Goal: Task Accomplishment & Management: Use online tool/utility

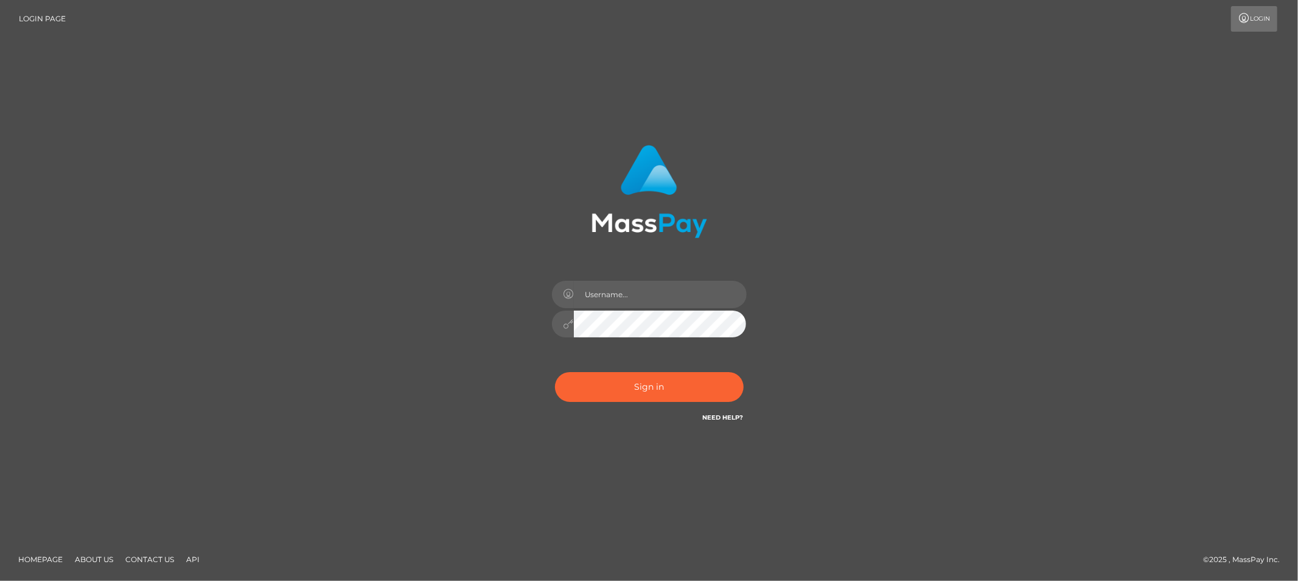
click at [654, 278] on div at bounding box center [649, 317] width 213 height 93
click at [649, 292] on input "text" at bounding box center [660, 294] width 173 height 27
type input "Allyssa"
click at [610, 299] on input "Allyssa" at bounding box center [660, 294] width 173 height 27
click at [583, 390] on button "Sign in" at bounding box center [649, 387] width 189 height 30
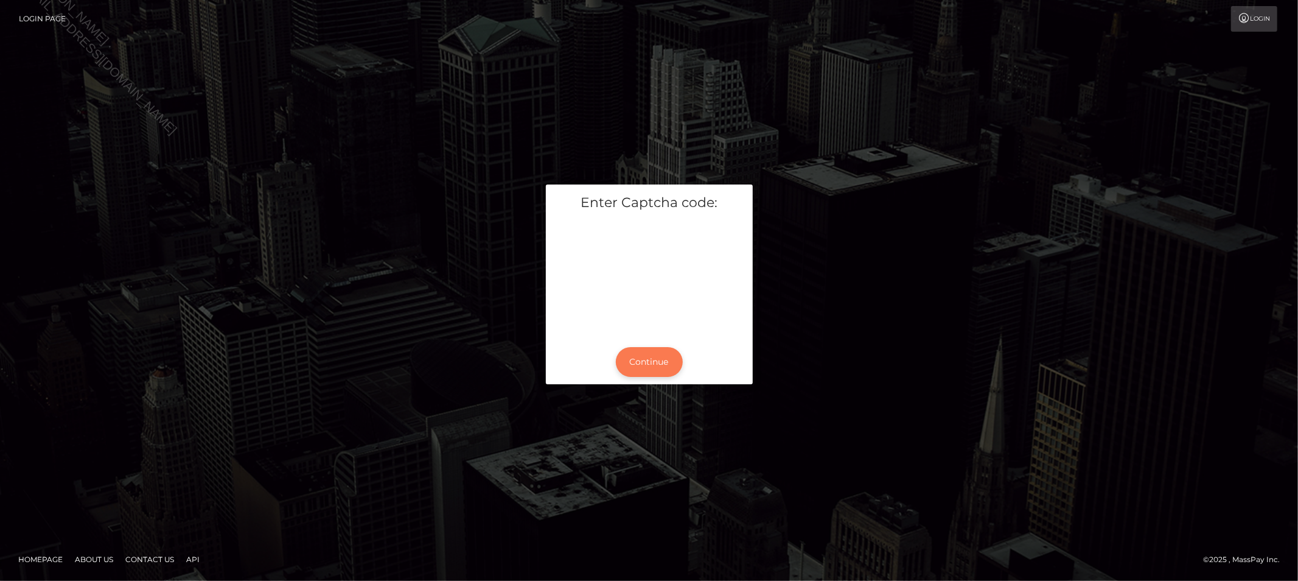
click at [617, 355] on button "Continue" at bounding box center [649, 362] width 67 height 30
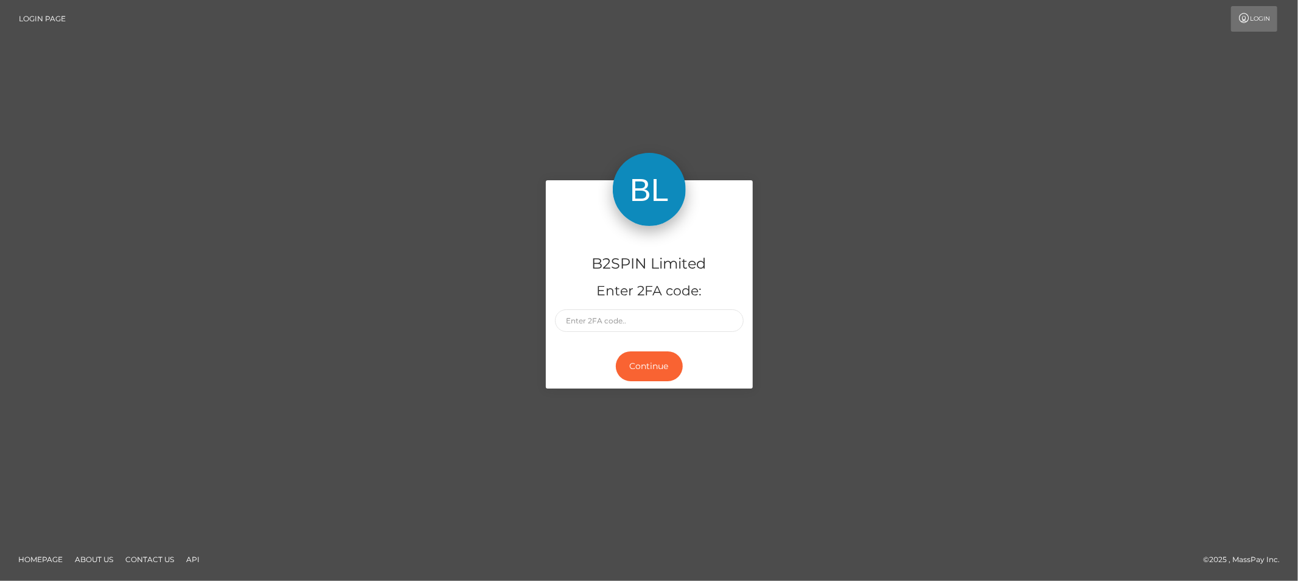
click at [658, 336] on div "B2SPIN Limited Enter 2FA code:" at bounding box center [649, 285] width 207 height 119
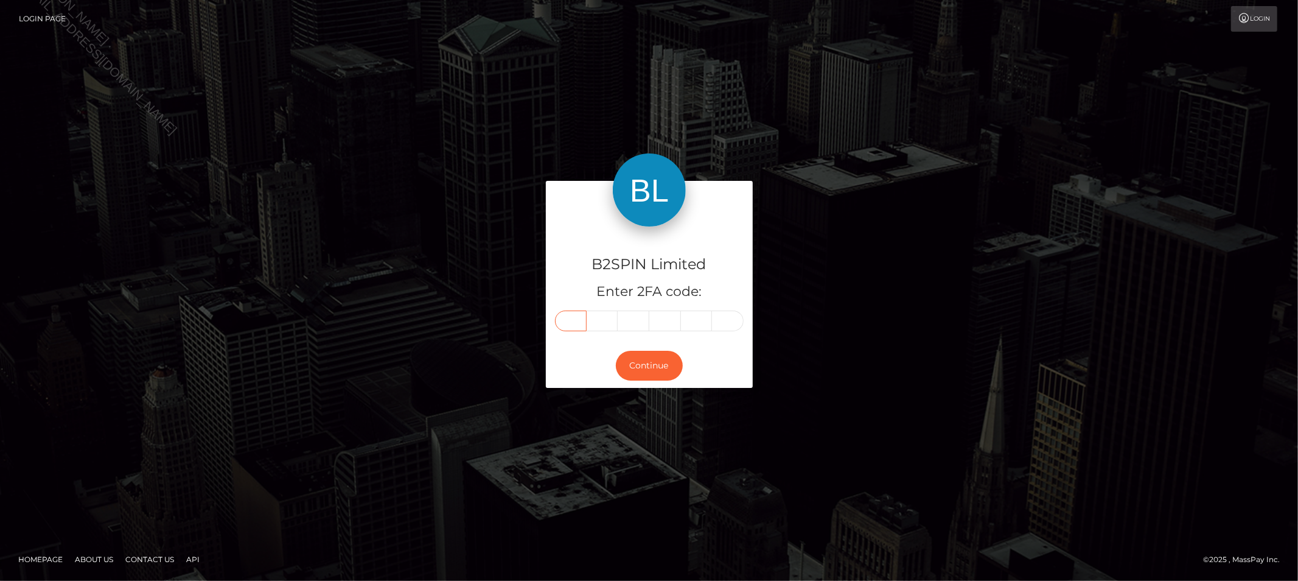
click at [563, 326] on input "text" at bounding box center [571, 320] width 32 height 21
type input "5"
type input "6"
type input "0"
type input "1"
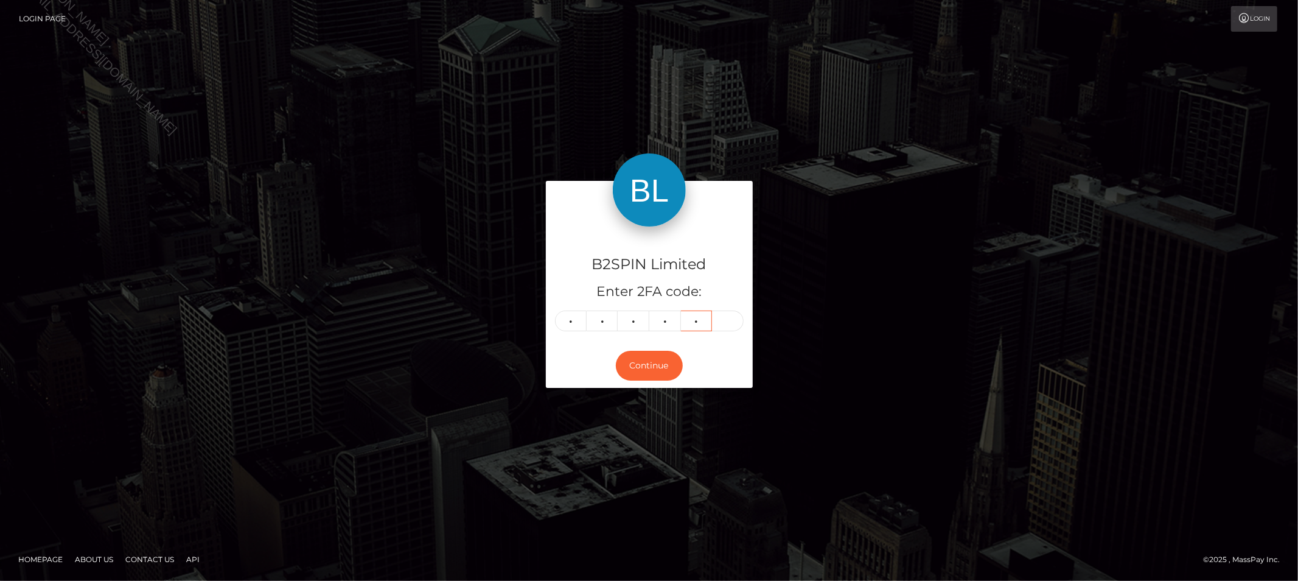
type input "0"
type input "8"
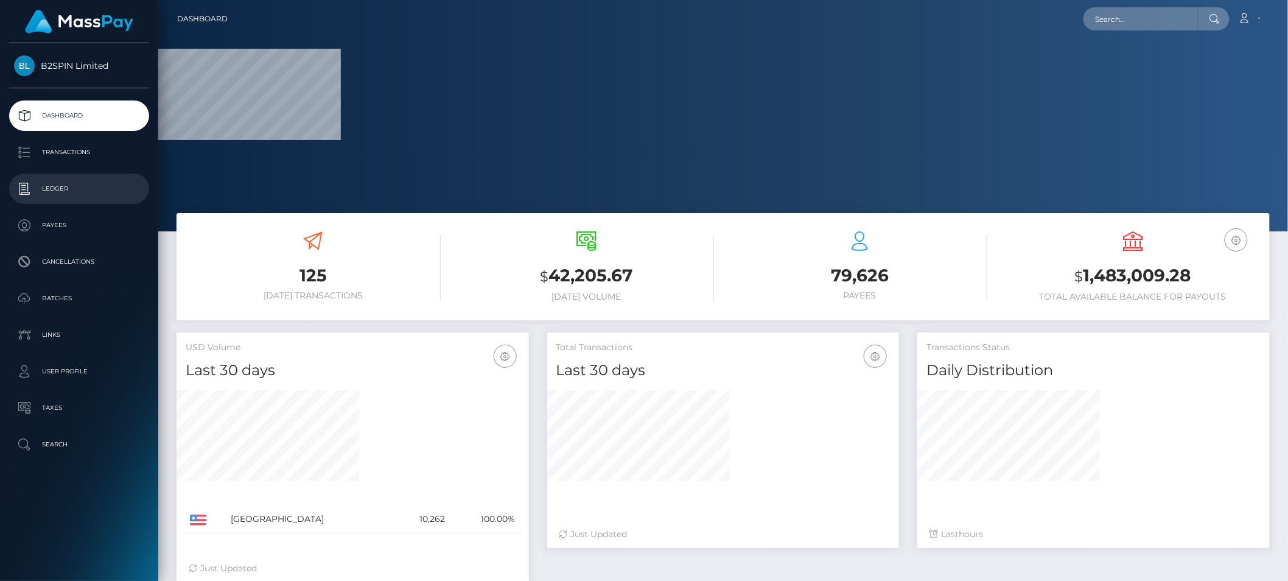
click at [78, 180] on p "Ledger" at bounding box center [79, 189] width 130 height 18
click at [72, 159] on p "Transactions" at bounding box center [79, 152] width 130 height 18
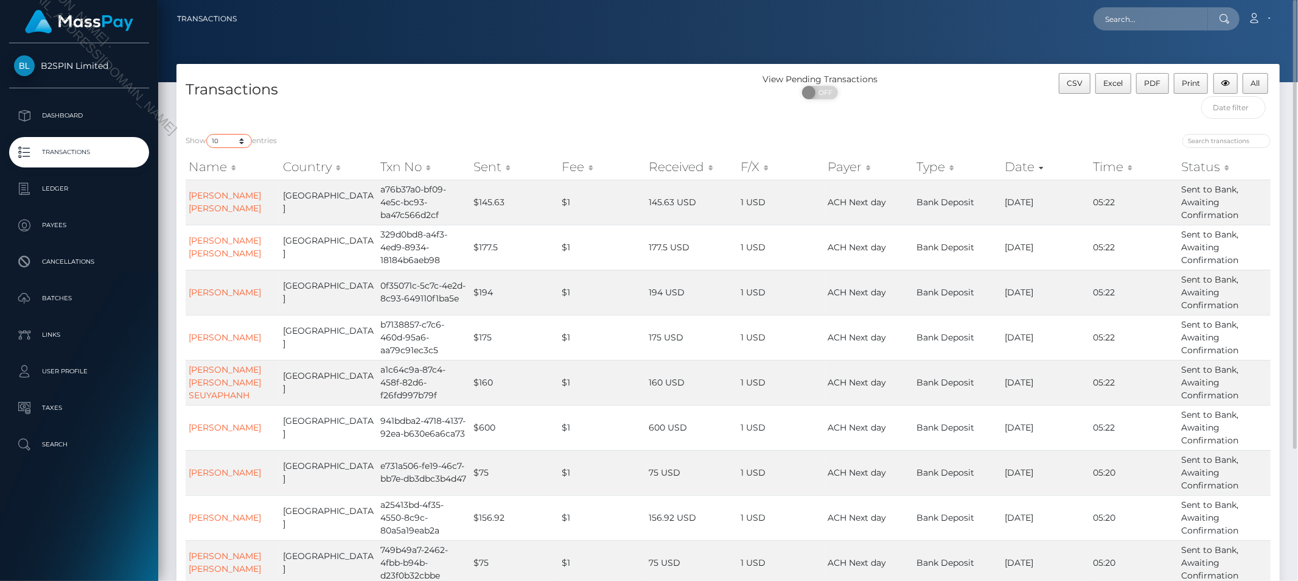
click at [222, 147] on select "10 25 50 100 250 500 1,000 3,500" at bounding box center [229, 141] width 46 height 14
select select "3500"
click at [208, 134] on select "10 25 50 100 250 500 1,000 3,500" at bounding box center [229, 141] width 46 height 14
click at [822, 95] on span "OFF" at bounding box center [824, 92] width 30 height 13
checkbox input "true"
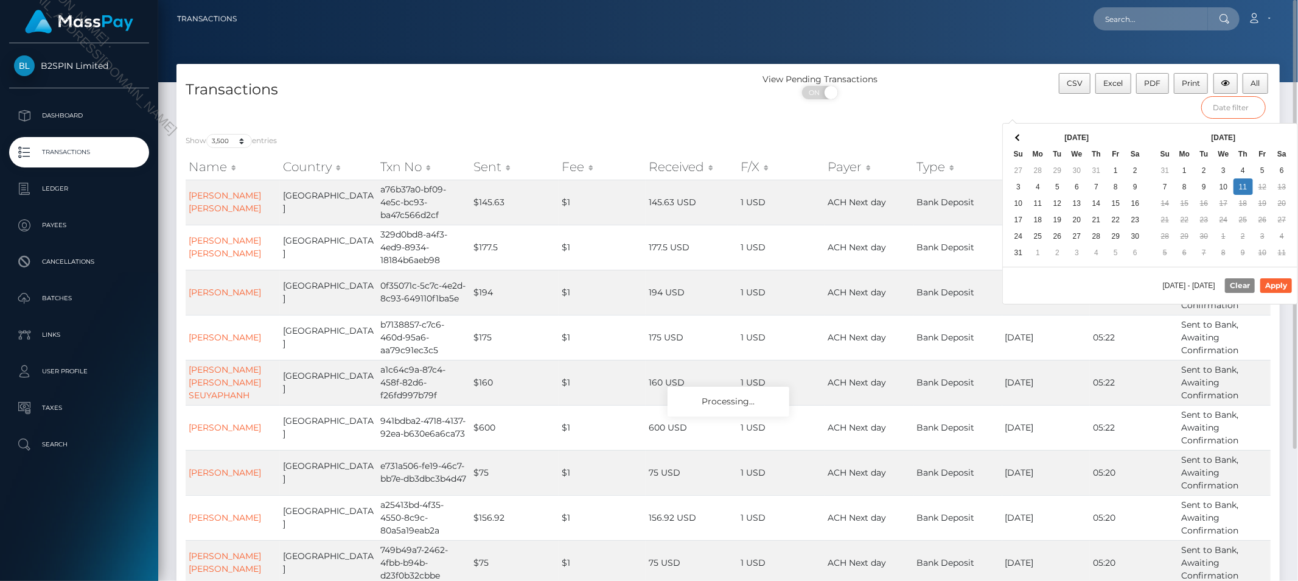
click at [1236, 102] on input "text" at bounding box center [1234, 107] width 65 height 23
click at [953, 61] on div at bounding box center [728, 41] width 1140 height 82
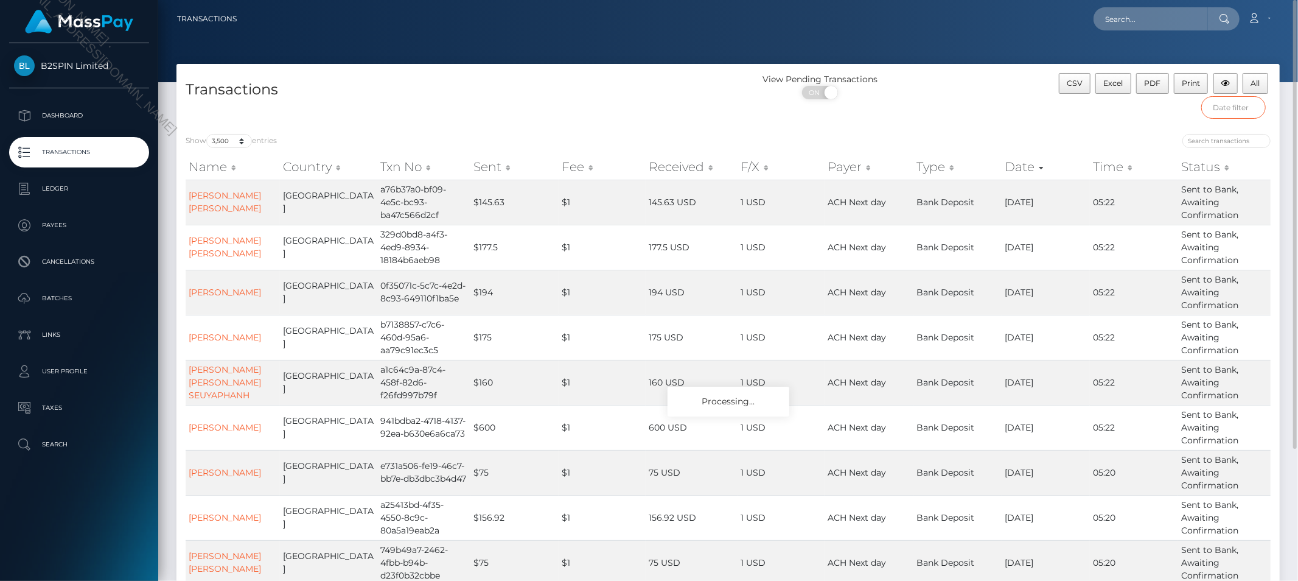
click at [1220, 102] on input "text" at bounding box center [1234, 107] width 65 height 23
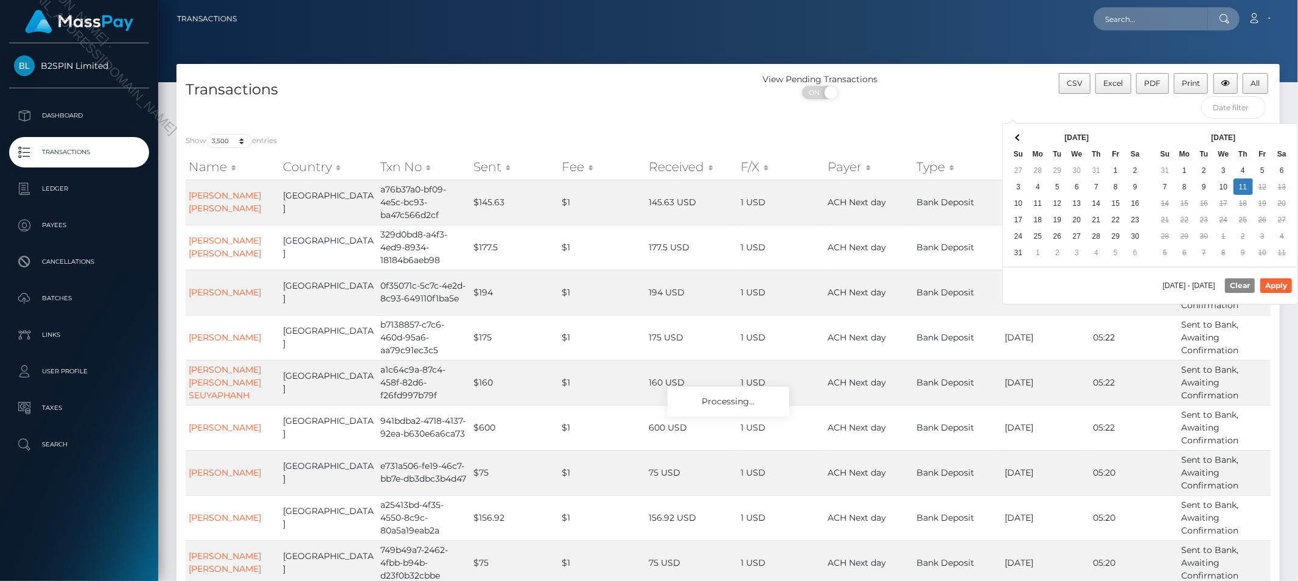
click at [1078, 283] on div "[DATE] - [DATE] Clear Apply" at bounding box center [1150, 285] width 295 height 37
click at [1269, 284] on button "Apply" at bounding box center [1277, 285] width 32 height 15
type input "[DATE] - [DATE]"
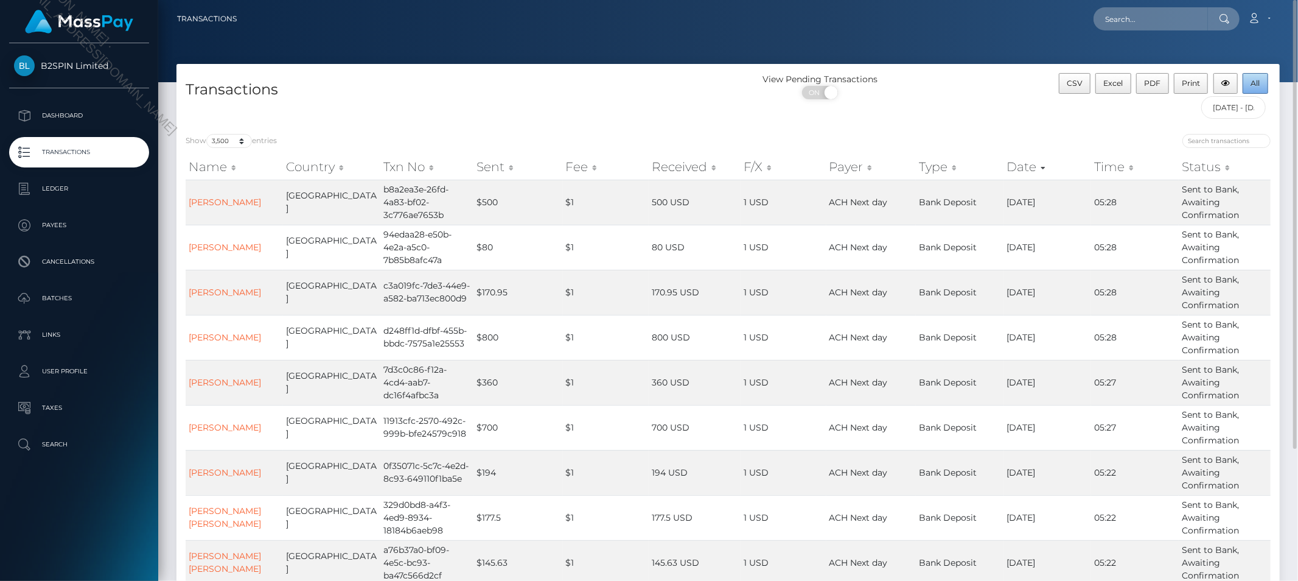
click at [1253, 80] on span "All" at bounding box center [1255, 83] width 9 height 9
click at [825, 38] on div at bounding box center [728, 41] width 1140 height 82
click at [1253, 83] on span "All" at bounding box center [1255, 83] width 9 height 9
drag, startPoint x: 989, startPoint y: 23, endPoint x: 1093, endPoint y: 45, distance: 107.0
click at [989, 23] on div "Loading... Loading... Account Edit Profile Logout" at bounding box center [763, 19] width 1033 height 26
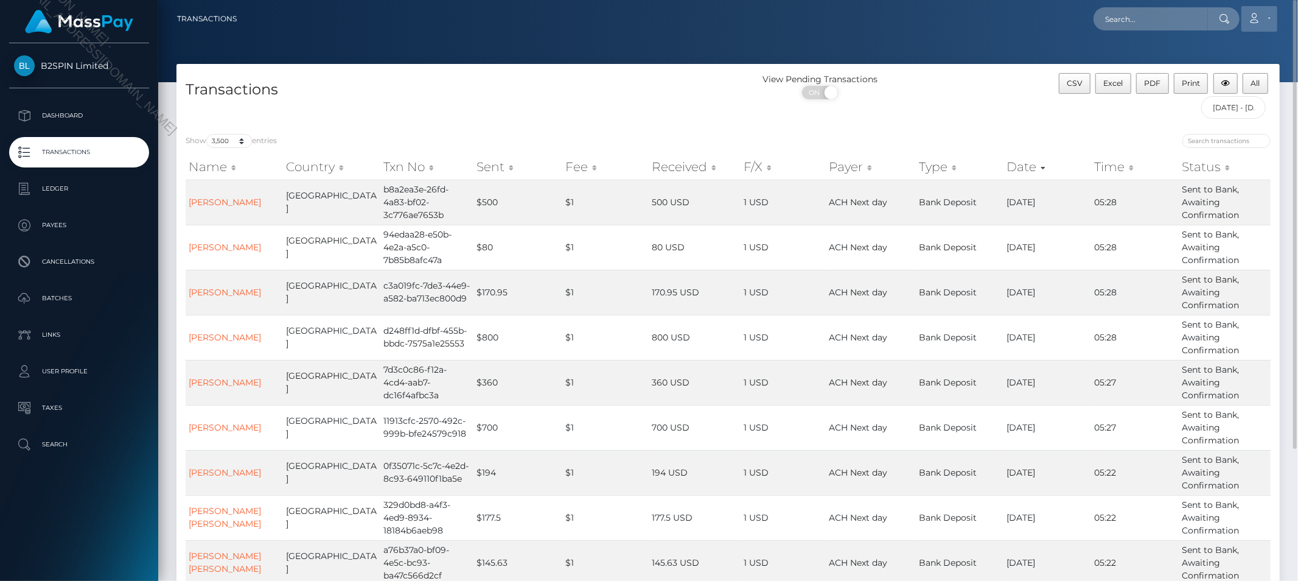
click at [1264, 26] on link "Account" at bounding box center [1260, 19] width 36 height 26
drag, startPoint x: 1216, startPoint y: 79, endPoint x: 1212, endPoint y: 72, distance: 8.2
click at [1216, 79] on link "Logout" at bounding box center [1230, 78] width 97 height 23
